Goal: Register for event/course

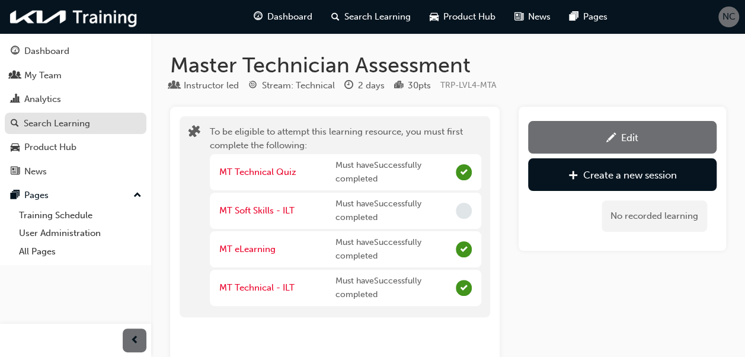
click at [59, 124] on div "Search Learning" at bounding box center [57, 124] width 66 height 14
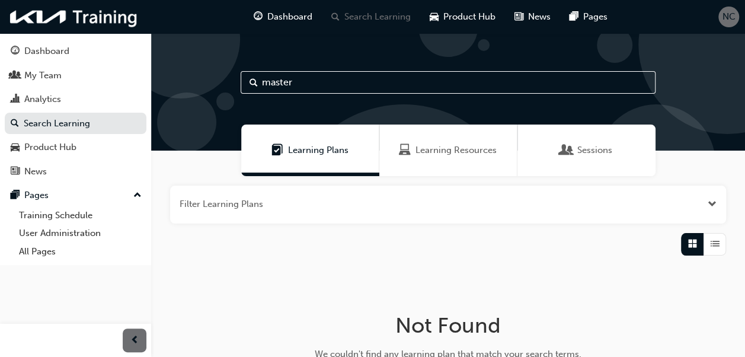
click at [428, 149] on span "Learning Resources" at bounding box center [455, 150] width 81 height 14
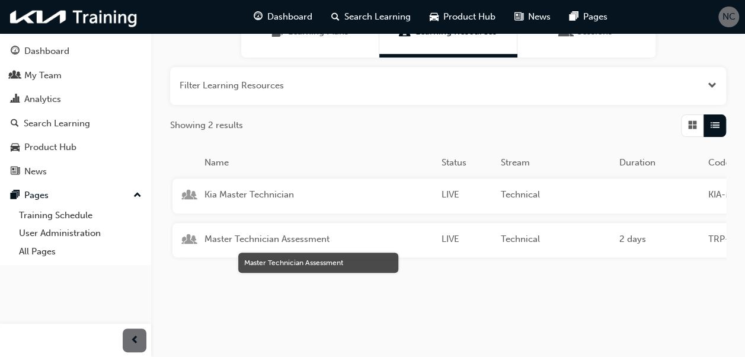
click at [293, 238] on span "Master Technician Assessment" at bounding box center [317, 239] width 227 height 14
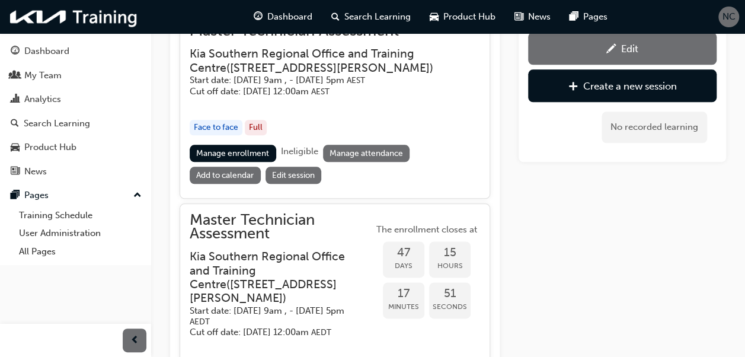
scroll to position [636, 0]
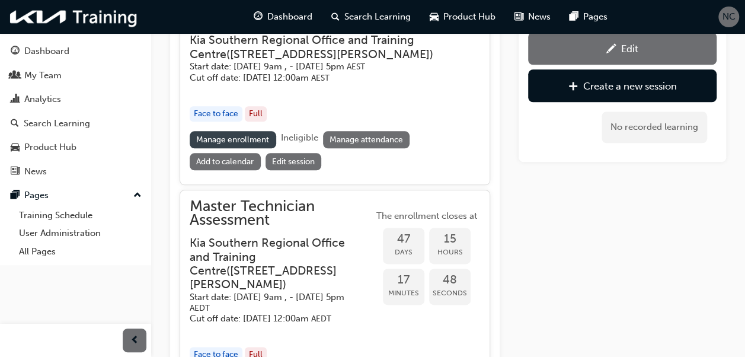
click at [251, 138] on link "Manage enrollment" at bounding box center [233, 139] width 86 height 17
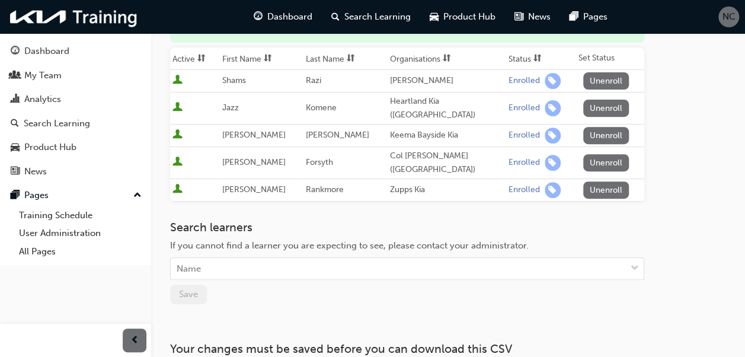
scroll to position [118, 0]
